Goal: Task Accomplishment & Management: Complete application form

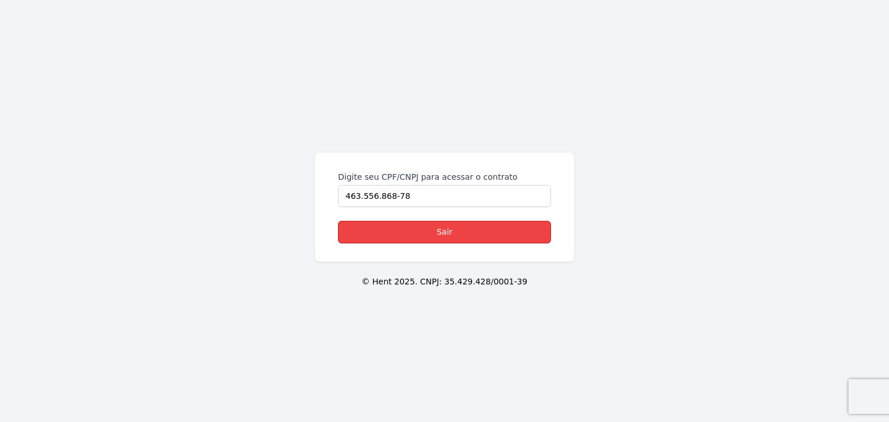
click at [438, 233] on link "Sair" at bounding box center [444, 232] width 213 height 23
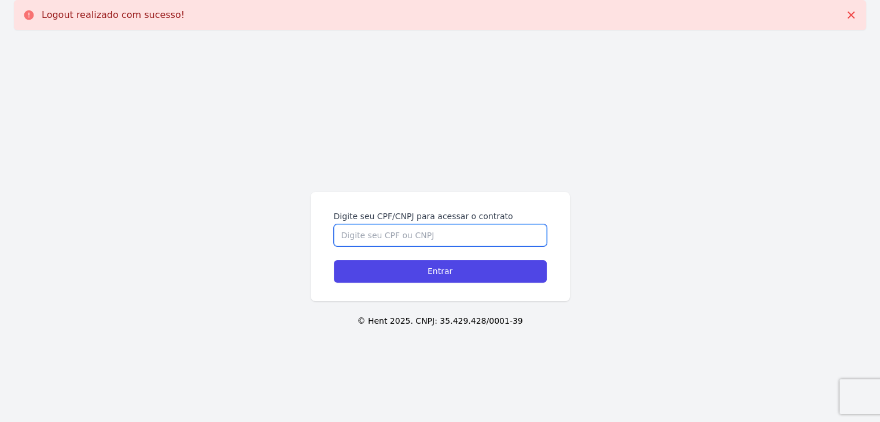
click at [413, 236] on input "Digite seu CPF/CNPJ para acessar o contrato" at bounding box center [440, 236] width 213 height 22
paste input "351.932.998-06"
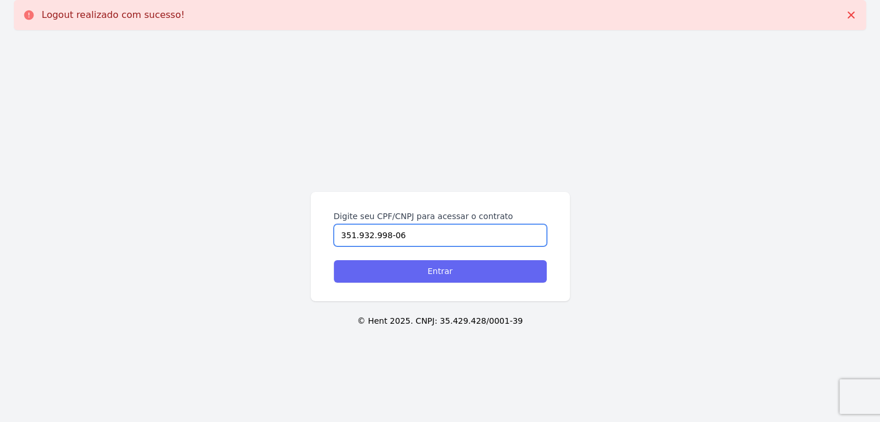
type input "351.932.998-06"
click at [424, 276] on input "Entrar" at bounding box center [440, 271] width 213 height 23
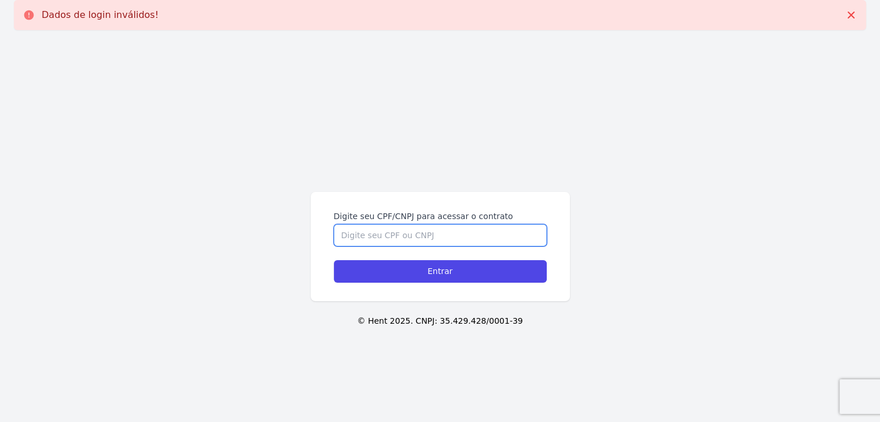
click at [453, 230] on input "Digite seu CPF/CNPJ para acessar o contrato" at bounding box center [440, 236] width 213 height 22
paste input "351.932.998-06"
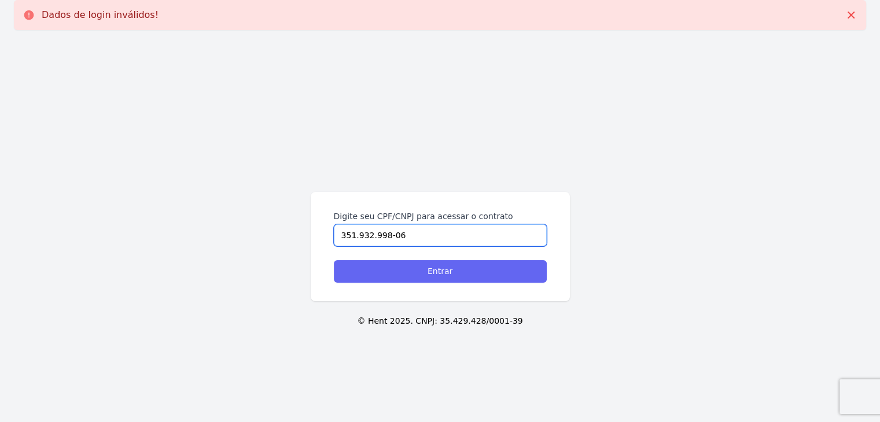
type input "351.932.998-06"
click at [438, 278] on input "Entrar" at bounding box center [440, 271] width 213 height 23
